Goal: Task Accomplishment & Management: Use online tool/utility

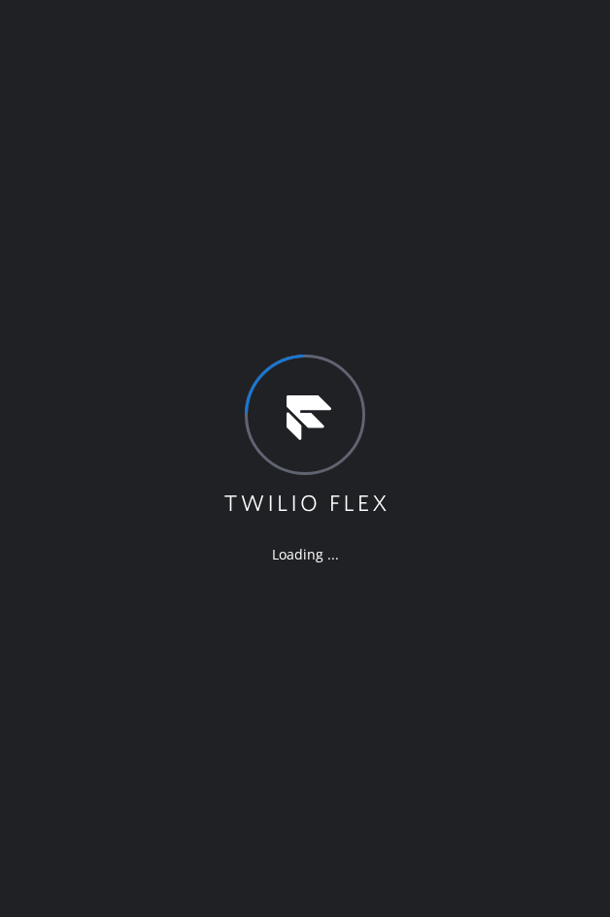
click at [423, 191] on div "Loading ..." at bounding box center [305, 458] width 610 height 917
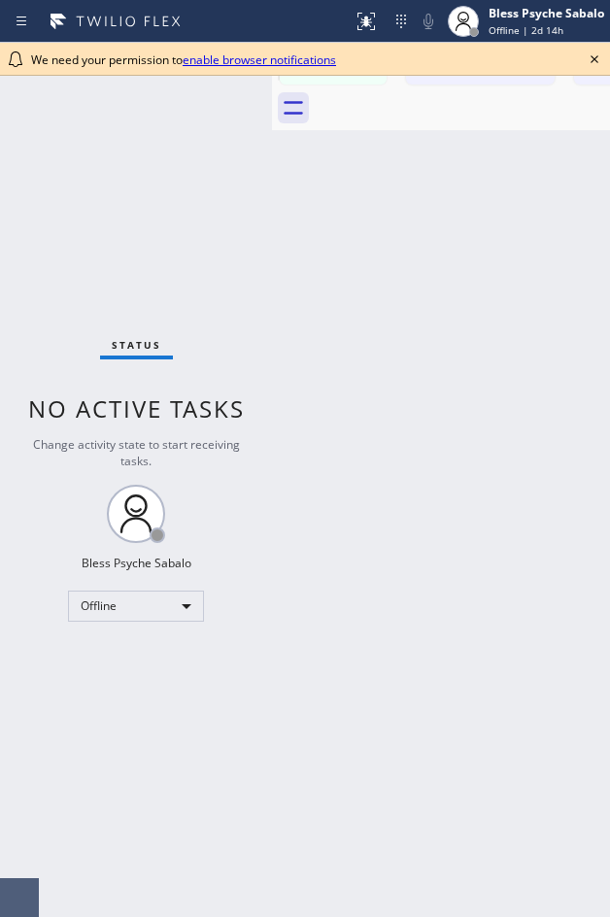
click at [594, 61] on icon at bounding box center [594, 59] width 23 height 23
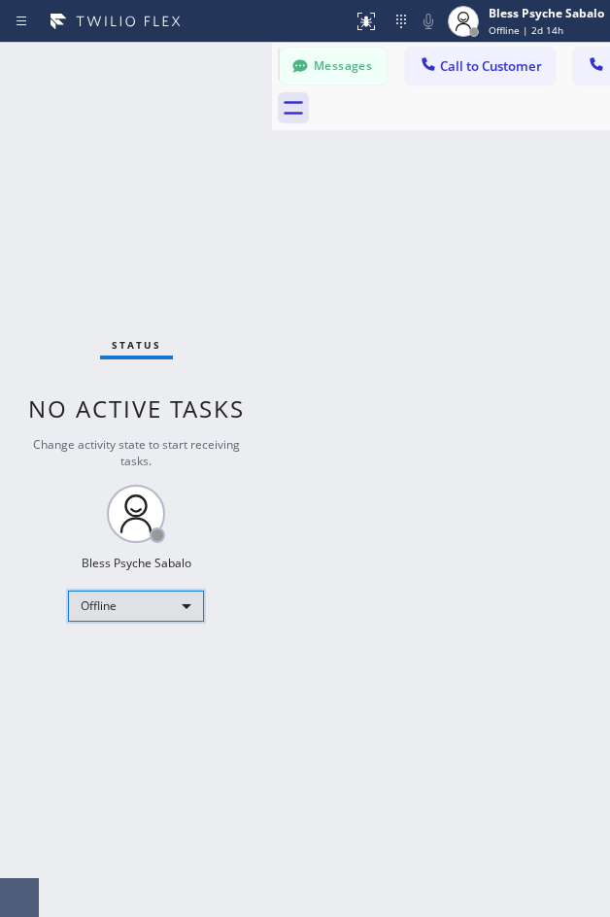
click at [152, 595] on div "Offline" at bounding box center [136, 606] width 136 height 31
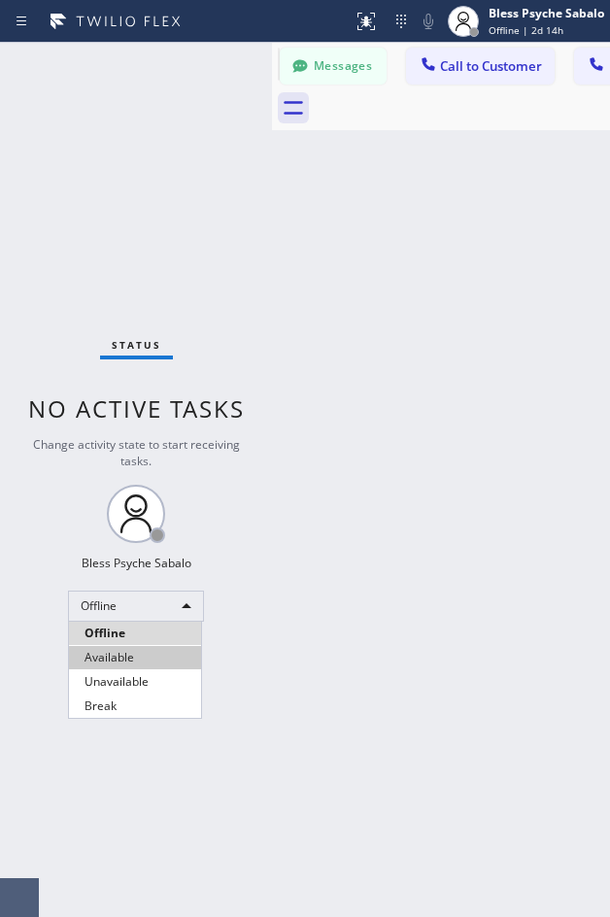
click at [144, 662] on li "Available" at bounding box center [135, 657] width 132 height 23
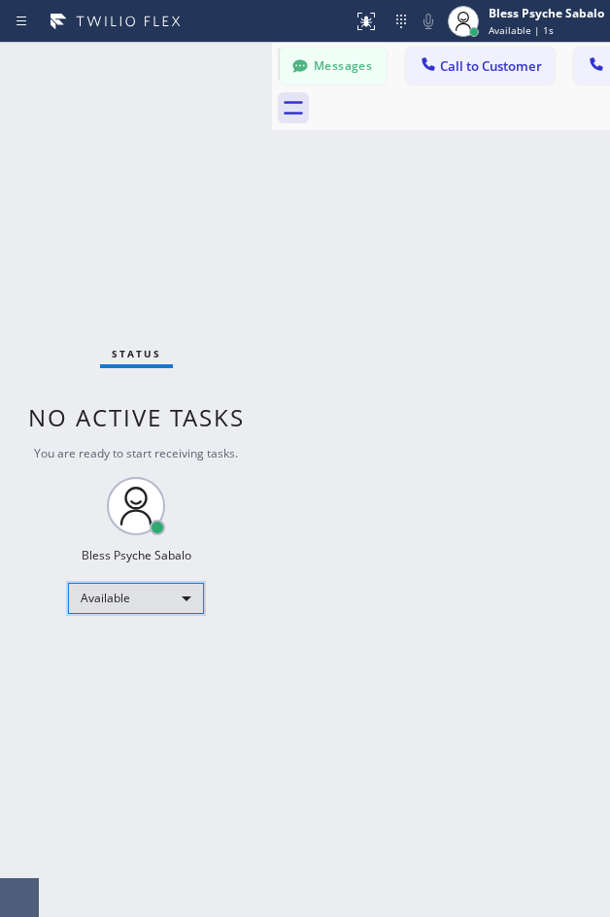
click at [167, 609] on div "Available" at bounding box center [136, 598] width 136 height 31
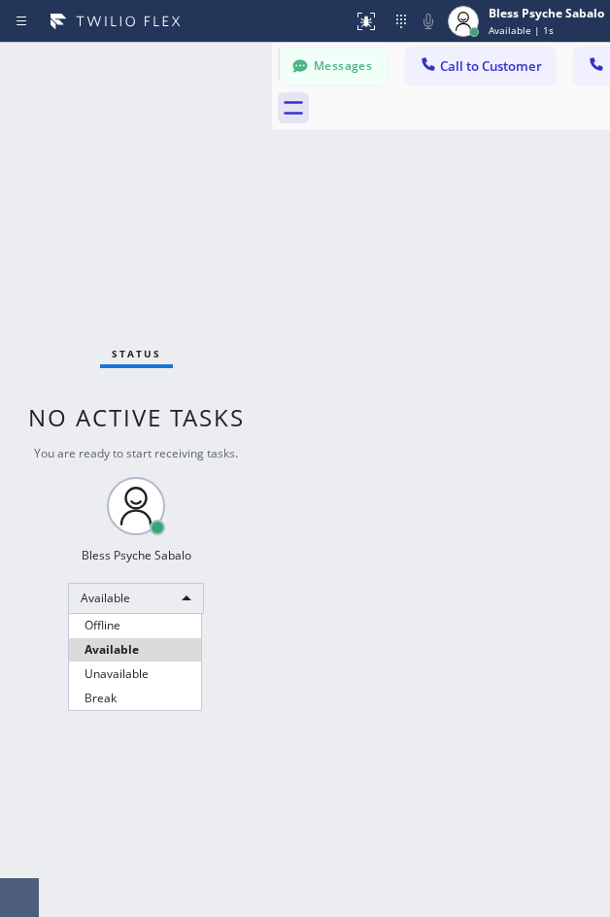
click at [287, 531] on div at bounding box center [305, 458] width 610 height 917
